Goal: Task Accomplishment & Management: Use online tool/utility

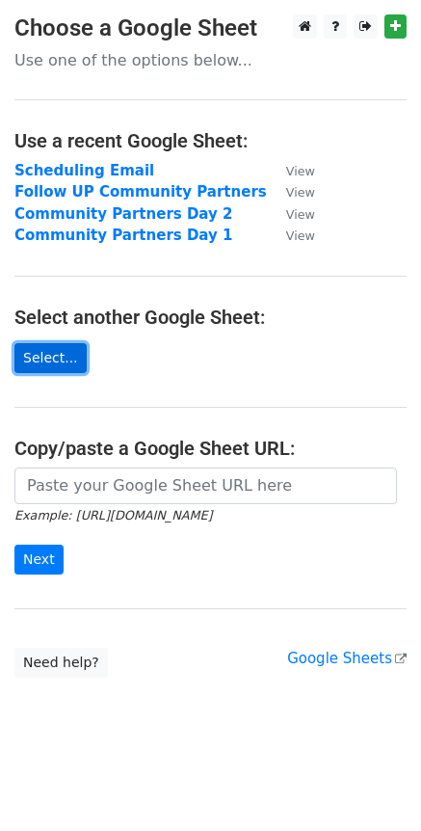
click at [66, 358] on link "Select..." at bounding box center [50, 358] width 72 height 30
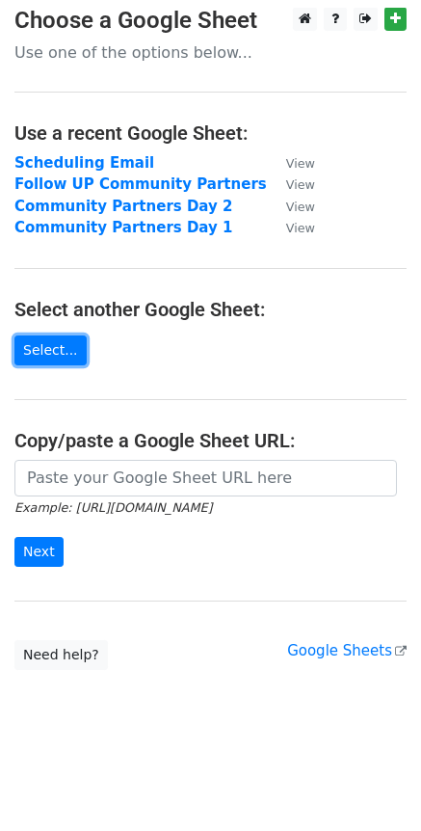
scroll to position [1, 0]
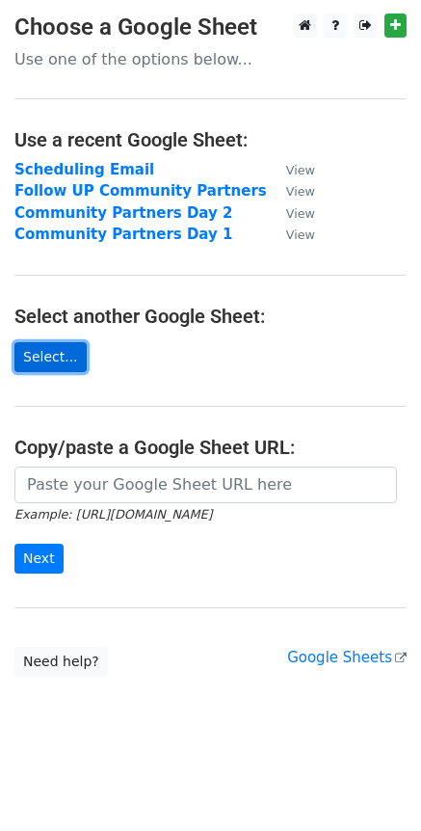
click at [42, 349] on link "Select..." at bounding box center [50, 357] width 72 height 30
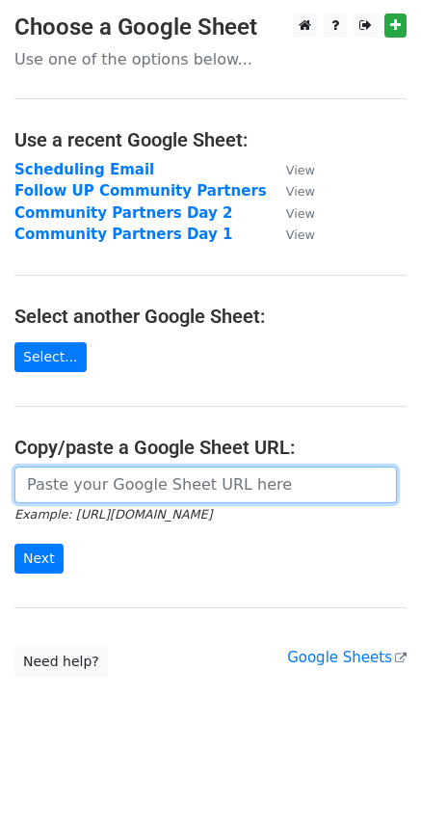
click at [114, 491] on input "url" at bounding box center [205, 485] width 383 height 37
paste input "https://docs.google.com/spreadsheets/d/1jqe2agIY2OpXlRM-aCvXdvs5EnmWNcp6/edit?g…"
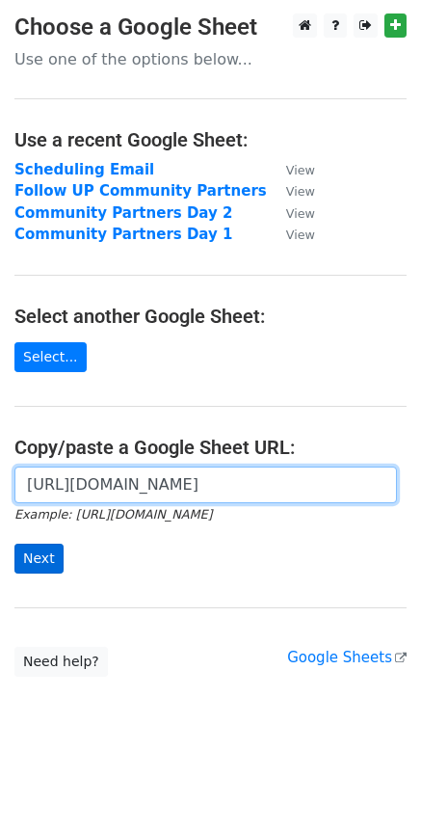
type input "https://docs.google.com/spreadsheets/d/1jqe2agIY2OpXlRM-aCvXdvs5EnmWNcp6/edit?g…"
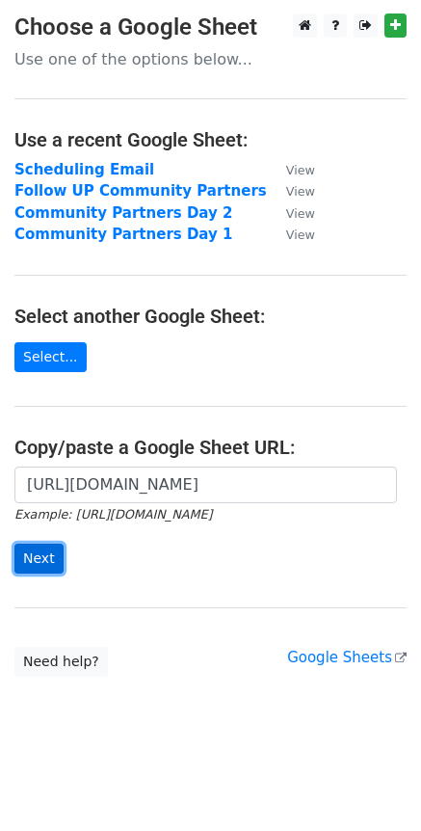
click at [42, 560] on input "Next" at bounding box center [38, 559] width 49 height 30
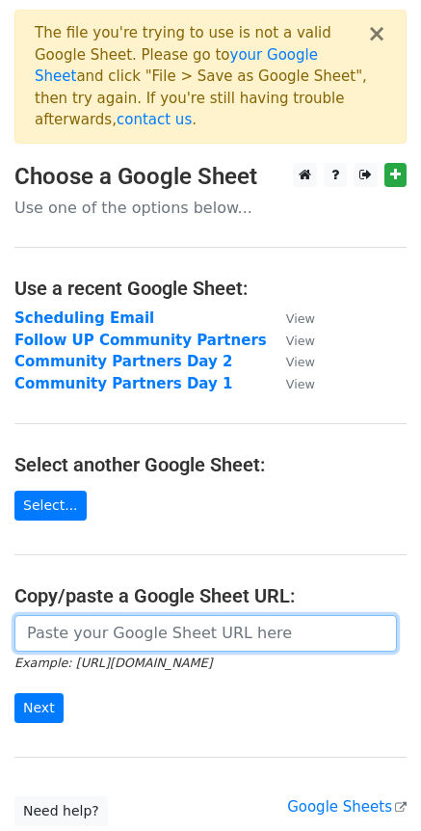
click at [175, 615] on input "url" at bounding box center [205, 633] width 383 height 37
paste input "[URL][DOMAIN_NAME]"
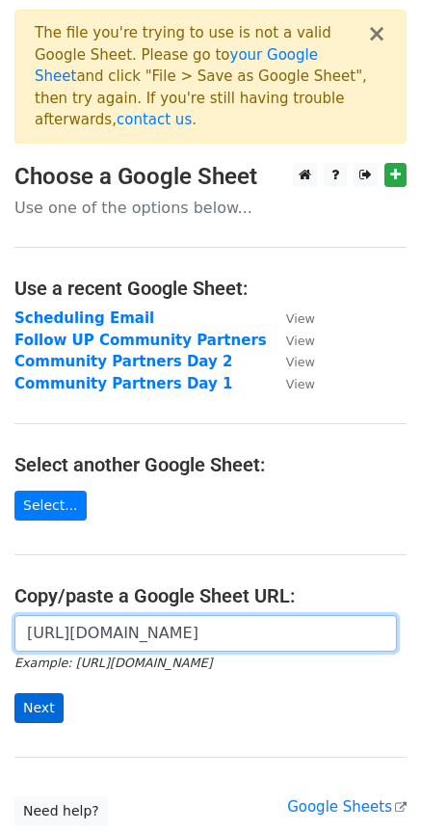
type input "[URL][DOMAIN_NAME]"
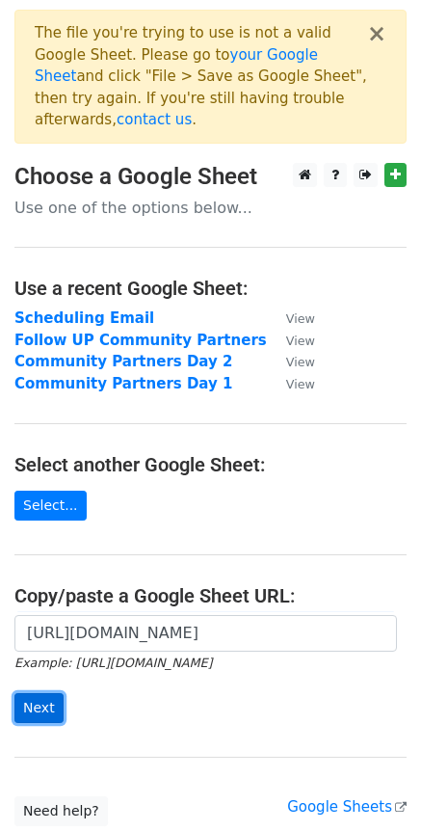
click at [48, 699] on input "Next" at bounding box center [38, 708] width 49 height 30
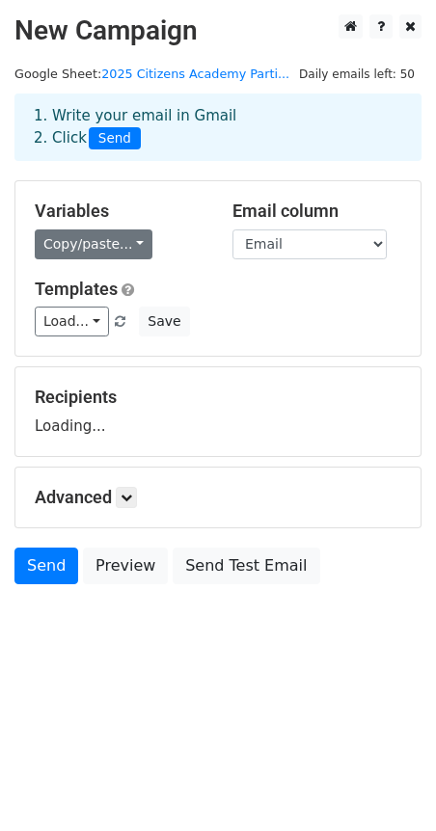
click at [117, 245] on link "Copy/paste..." at bounding box center [94, 244] width 118 height 30
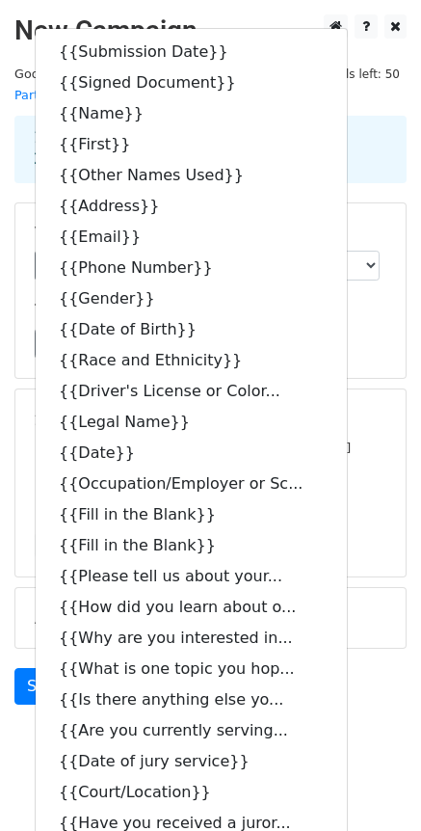
click at [328, 300] on h5 "Templates" at bounding box center [211, 310] width 352 height 21
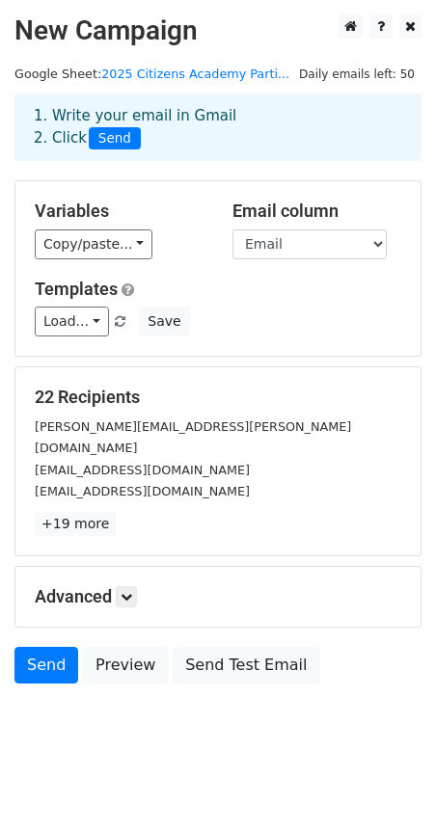
click at [142, 586] on h5 "Advanced" at bounding box center [218, 596] width 366 height 21
click at [132, 591] on icon at bounding box center [127, 597] width 12 height 12
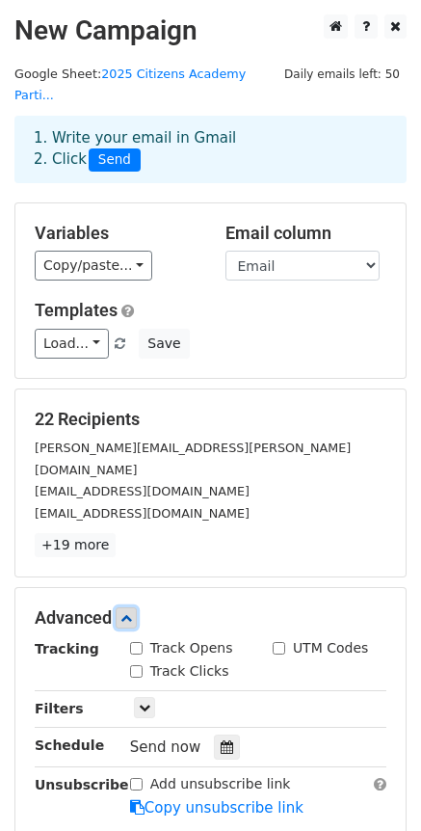
click at [132, 612] on icon at bounding box center [127, 618] width 12 height 12
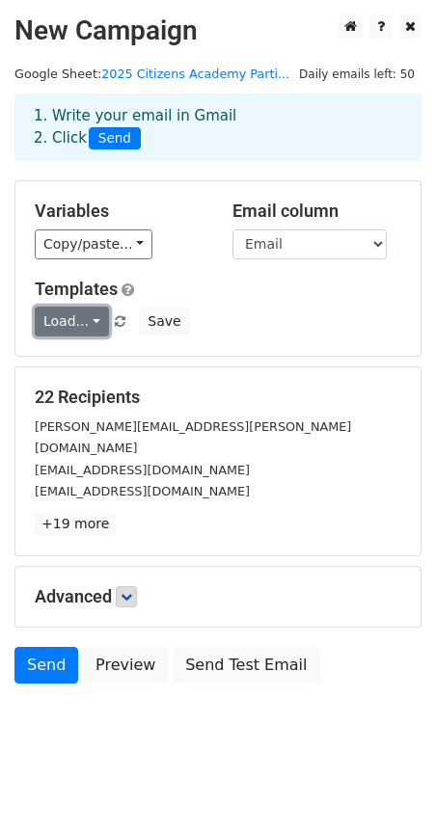
click at [96, 325] on link "Load..." at bounding box center [72, 322] width 74 height 30
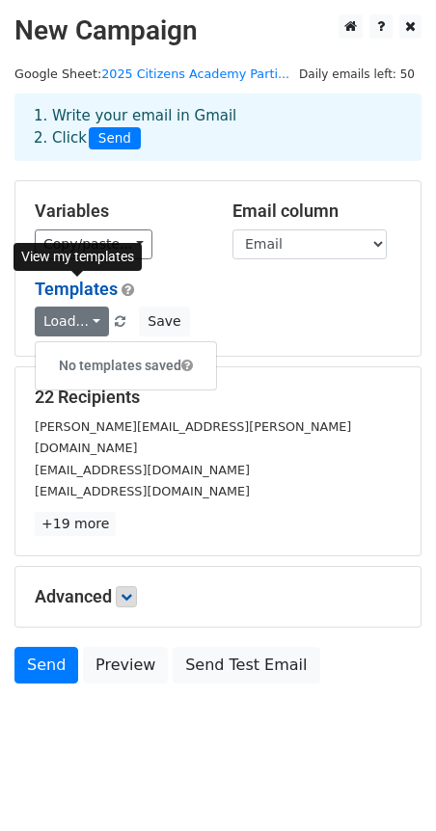
click at [102, 297] on link "Templates" at bounding box center [76, 289] width 83 height 20
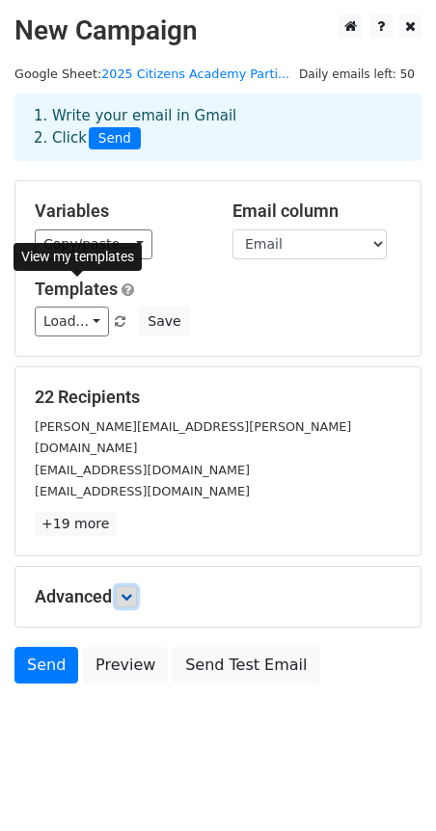
click at [121, 586] on link at bounding box center [126, 596] width 21 height 21
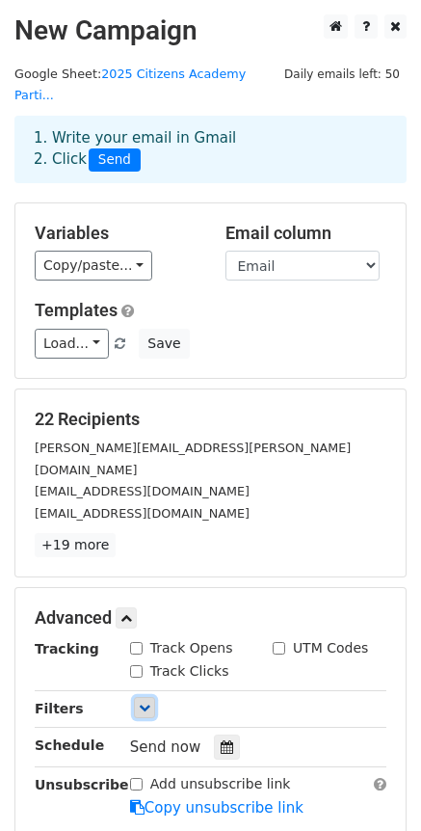
click at [150, 697] on link at bounding box center [144, 707] width 21 height 21
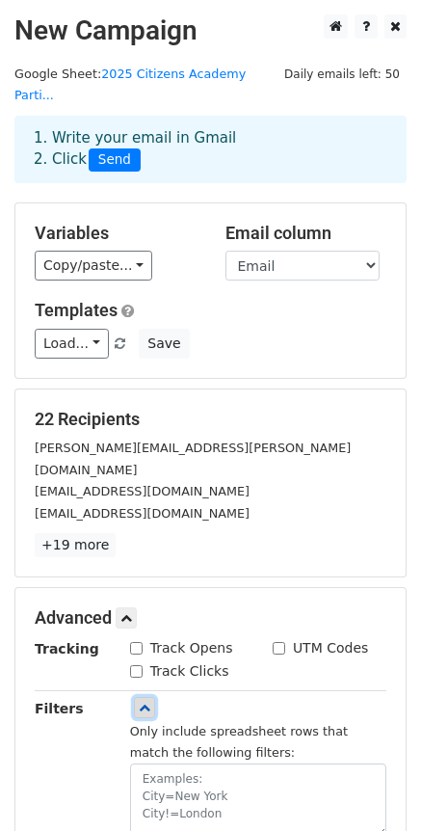
click at [148, 702] on icon at bounding box center [145, 708] width 12 height 12
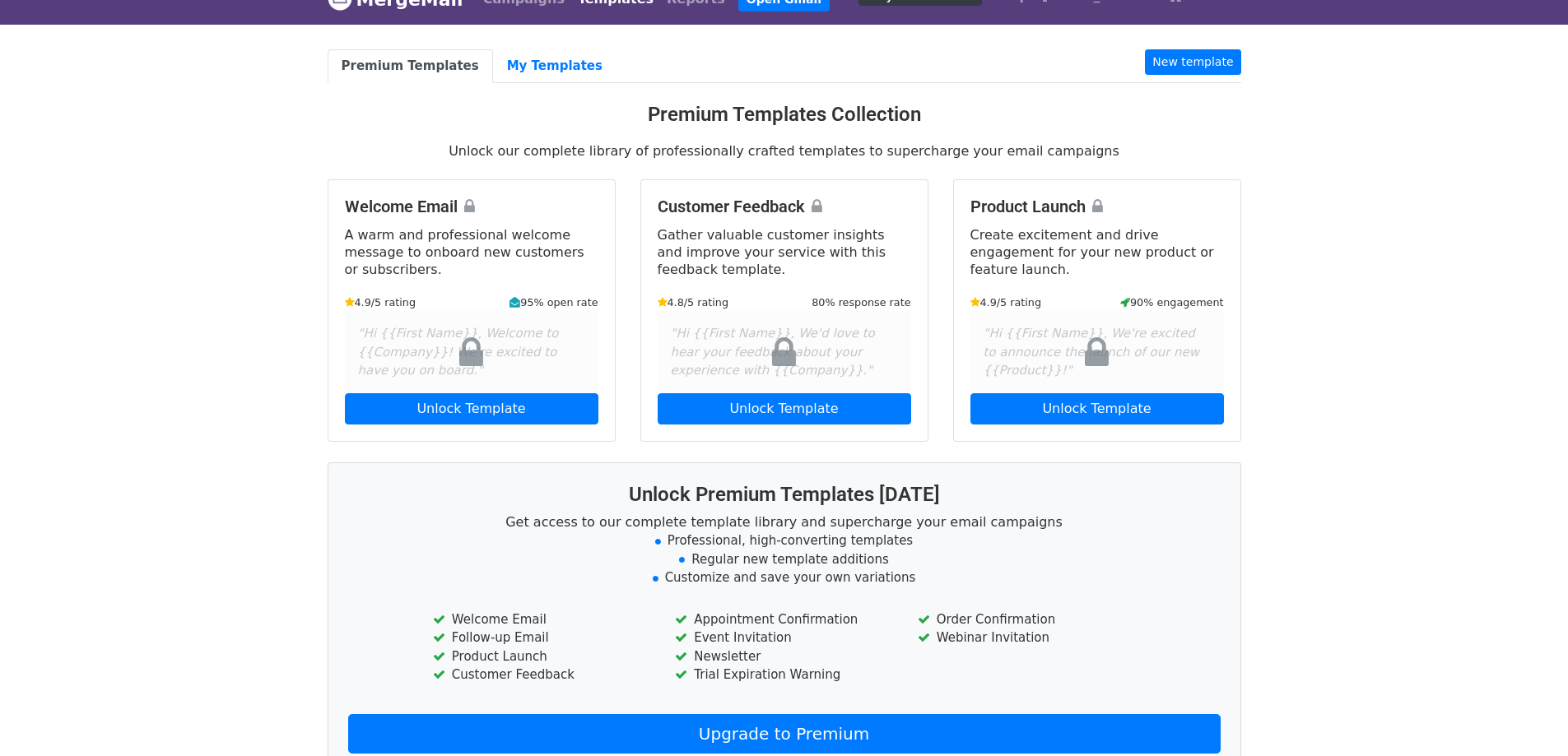
scroll to position [212, 0]
